Goal: Information Seeking & Learning: Learn about a topic

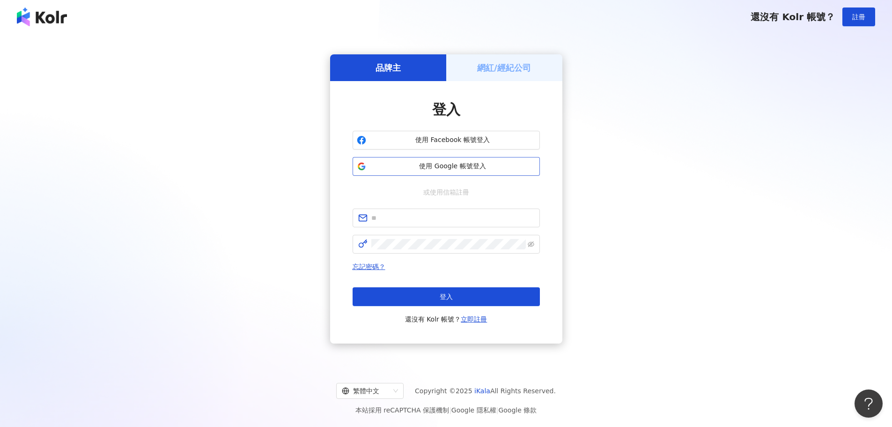
click at [406, 167] on span "使用 Google 帳號登入" at bounding box center [453, 166] width 166 height 9
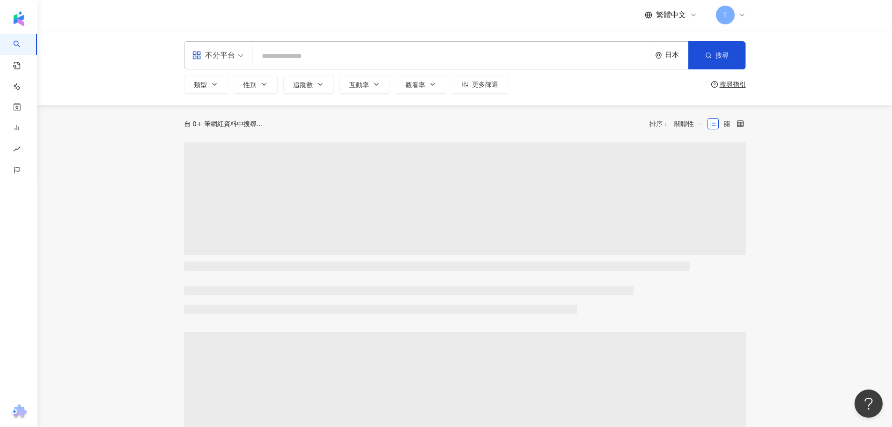
click at [669, 55] on div "日本" at bounding box center [676, 55] width 23 height 8
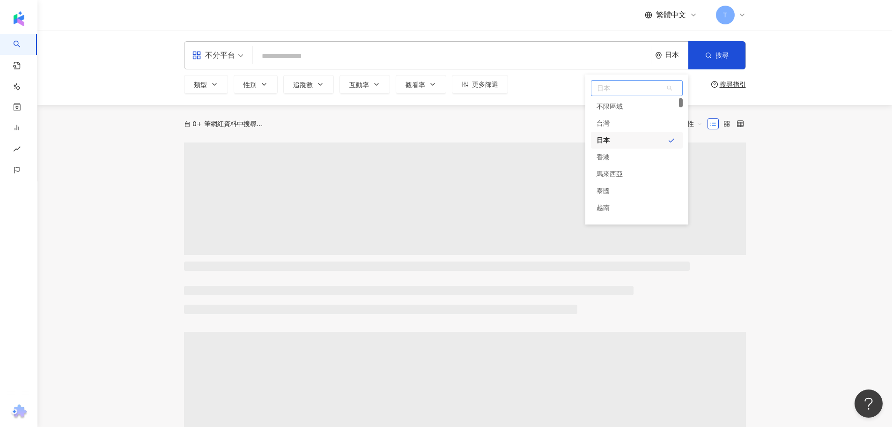
click at [609, 119] on div "台灣" at bounding box center [602, 123] width 13 height 17
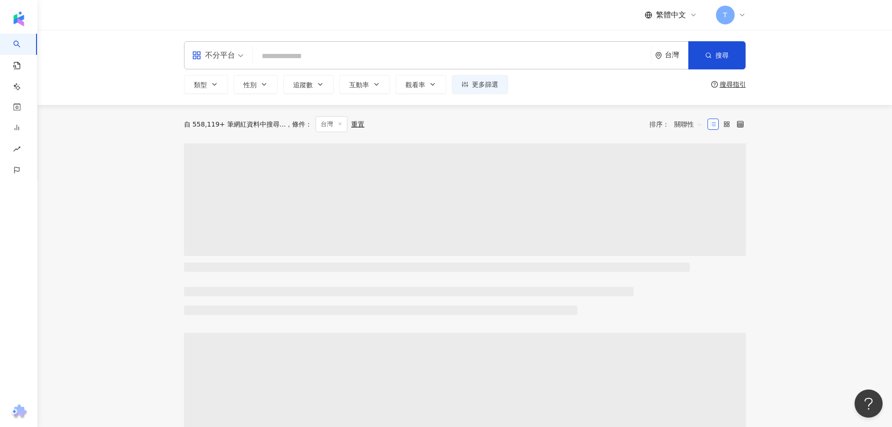
click at [347, 54] on input "search" at bounding box center [452, 56] width 390 height 18
paste input "**********"
click at [288, 57] on input "**********" at bounding box center [452, 56] width 390 height 18
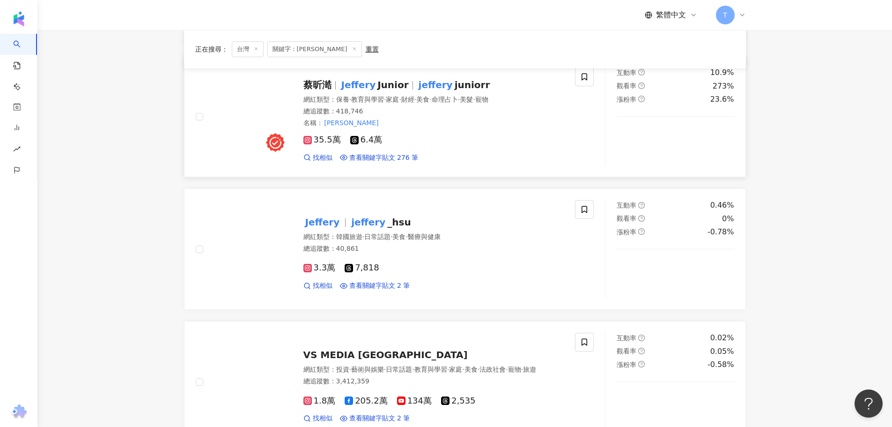
scroll to position [468, 0]
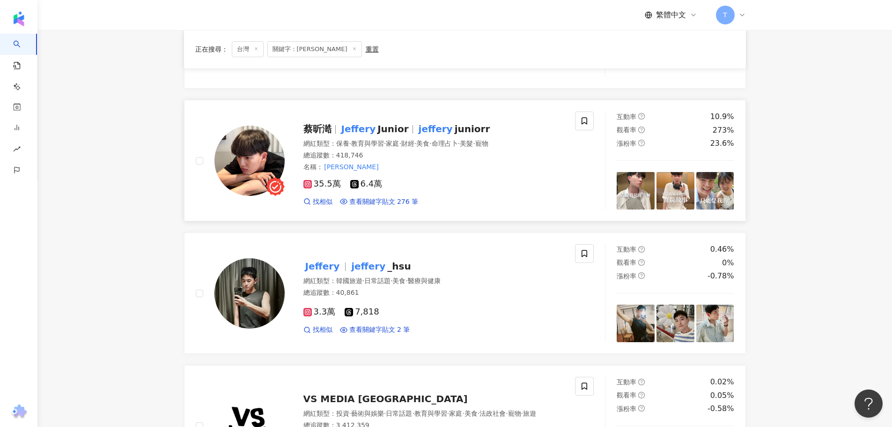
type input "**********"
click at [343, 123] on mark "Jeffery" at bounding box center [358, 128] width 38 height 15
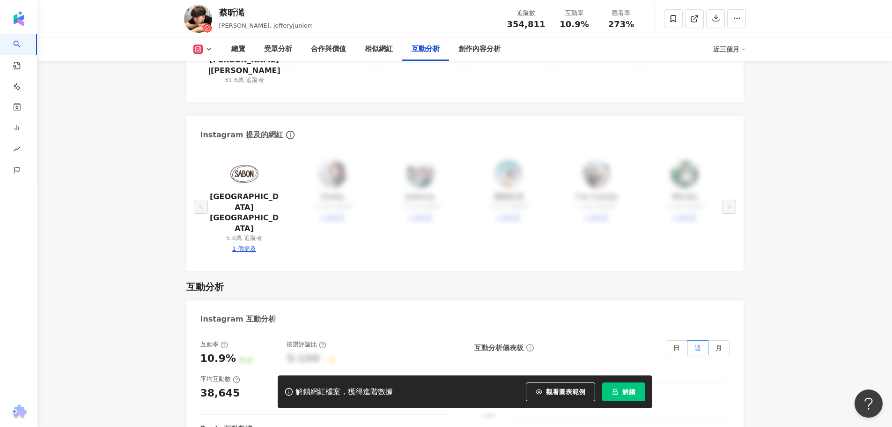
scroll to position [1826, 0]
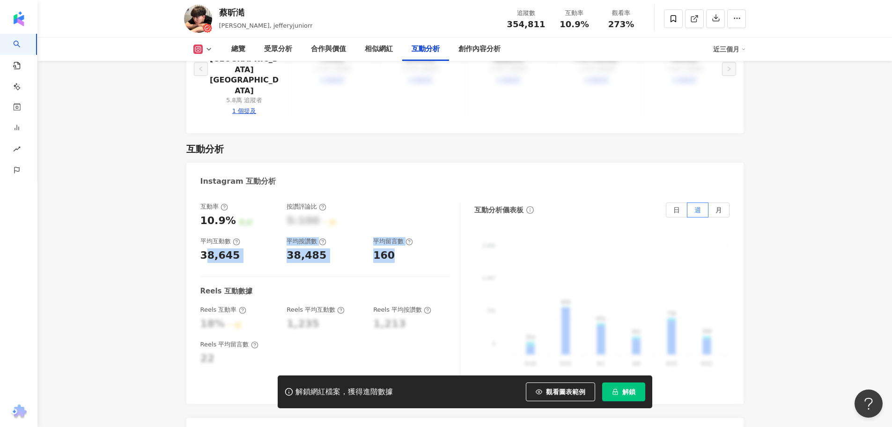
drag, startPoint x: 208, startPoint y: 193, endPoint x: 414, endPoint y: 194, distance: 206.5
click at [414, 202] on div "互動率 10.9% 良好 按讚評論比 5:100 一般 平均互動數 38,645 平均按讚數 38,485 平均留言數 160" at bounding box center [325, 232] width 250 height 60
click at [414, 248] on div "160" at bounding box center [411, 255] width 77 height 15
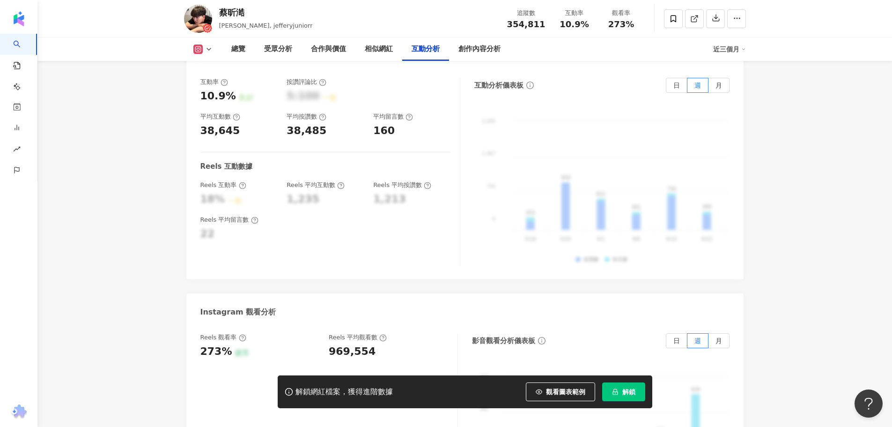
scroll to position [2013, 0]
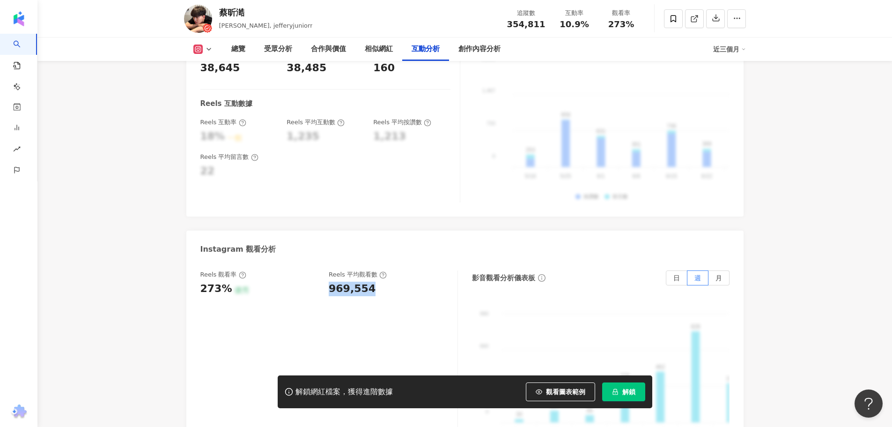
drag, startPoint x: 332, startPoint y: 226, endPoint x: 419, endPoint y: 230, distance: 86.7
click at [425, 270] on div "Reels 觀看率 273% 優秀 [PERSON_NAME] 平均觀看數 969,554" at bounding box center [328, 363] width 257 height 187
click at [370, 281] on div "969,554" at bounding box center [388, 288] width 119 height 15
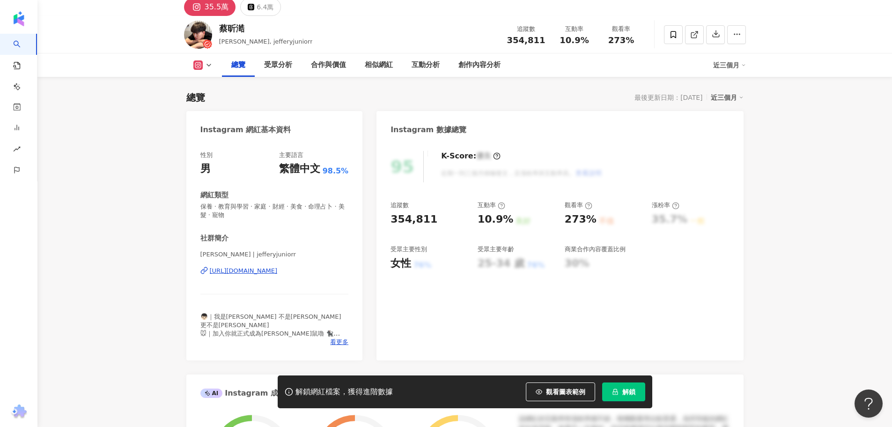
scroll to position [0, 0]
